Goal: Communication & Community: Answer question/provide support

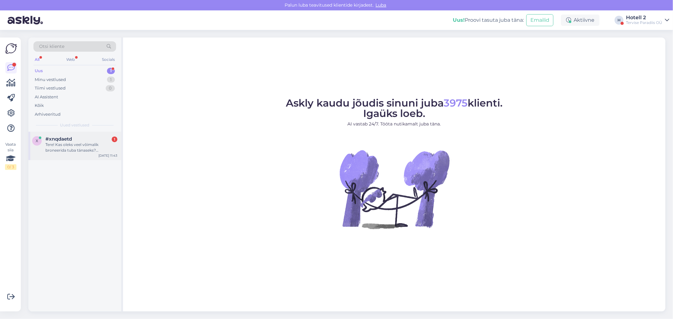
click at [61, 150] on div "Tere! Kas oleks veel võimalik broneerida tuba tänaseks? Ööbimisperiood 26.09.-2…" at bounding box center [81, 147] width 72 height 11
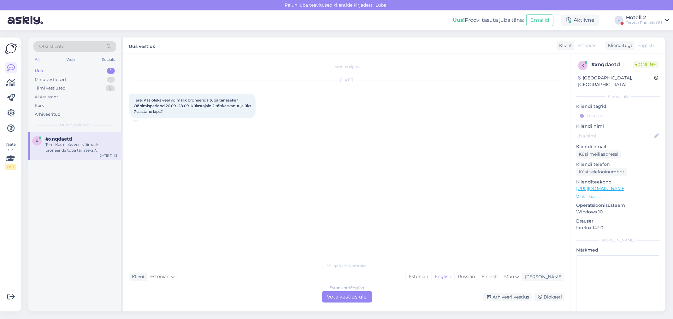
click at [339, 294] on div "Estonian to English Võta vestlus üle" at bounding box center [347, 297] width 50 height 11
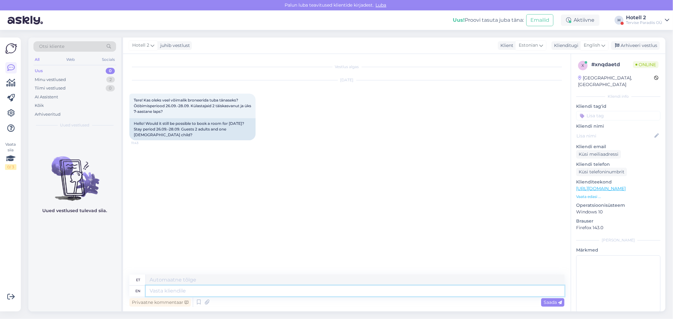
click at [159, 292] on textarea at bounding box center [355, 291] width 419 height 11
click at [592, 44] on span "English" at bounding box center [592, 45] width 16 height 7
type input "es"
drag, startPoint x: 567, startPoint y: 87, endPoint x: 563, endPoint y: 87, distance: 3.8
click at [567, 86] on link "Estonian" at bounding box center [580, 84] width 69 height 10
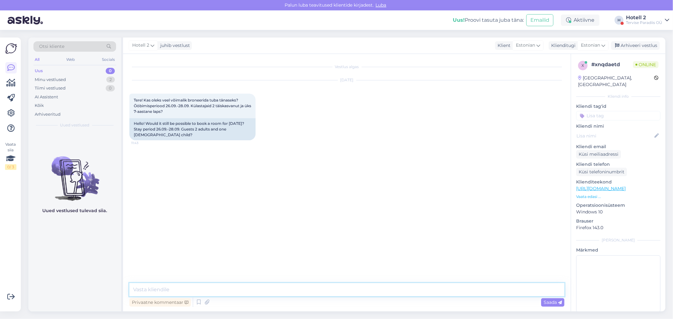
click at [183, 292] on textarea at bounding box center [346, 289] width 435 height 13
type textarea "Tere! Meil on tänaseks ainult sviiti pakkuda, hind on 305€. Kui Teile sobib saa…"
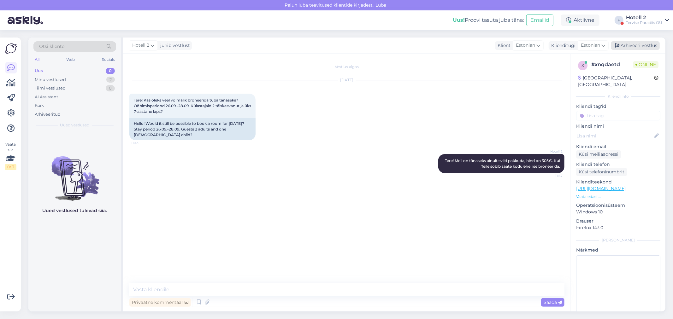
click at [647, 46] on div "Arhiveeri vestlus" at bounding box center [635, 45] width 49 height 9
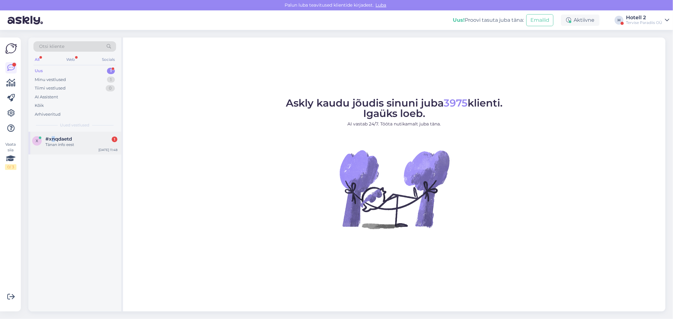
click at [53, 140] on span "#xnqdaetd" at bounding box center [58, 139] width 27 height 6
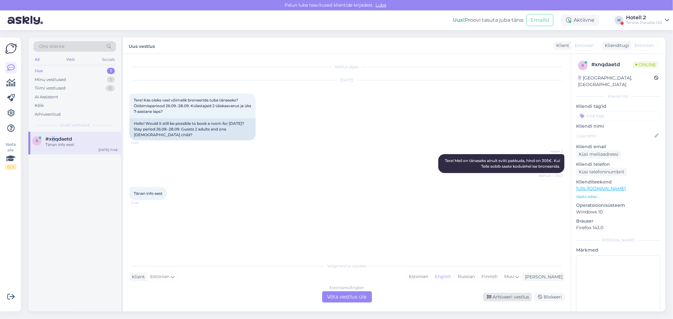
click at [513, 294] on div "Arhiveeri vestlus" at bounding box center [507, 297] width 49 height 9
